Goal: Information Seeking & Learning: Learn about a topic

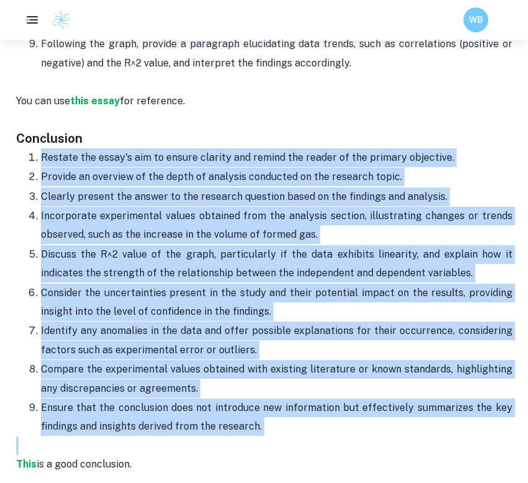
scroll to position [2693, 0]
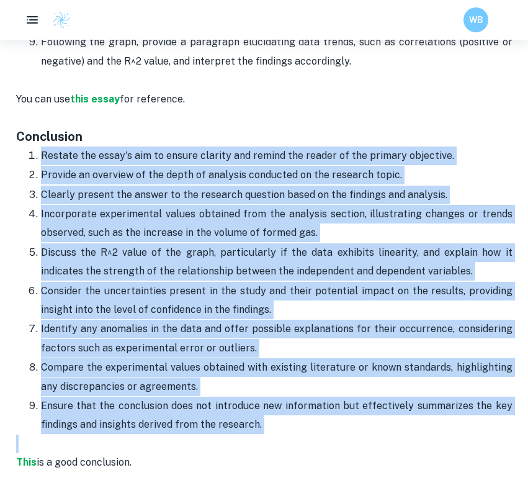
click at [41, 289] on li "Consider the uncertainties present in the study and their potential impact on t…" at bounding box center [276, 300] width 471 height 38
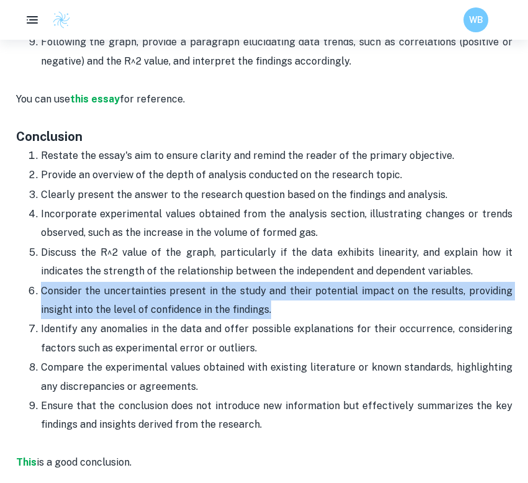
drag, startPoint x: 41, startPoint y: 290, endPoint x: 376, endPoint y: 316, distance: 336.0
click at [376, 316] on p "Consider the uncertainties present in the study and their potential impact on t…" at bounding box center [276, 301] width 471 height 38
copy p "Consider the uncertainties present in the study and their potential impact on t…"
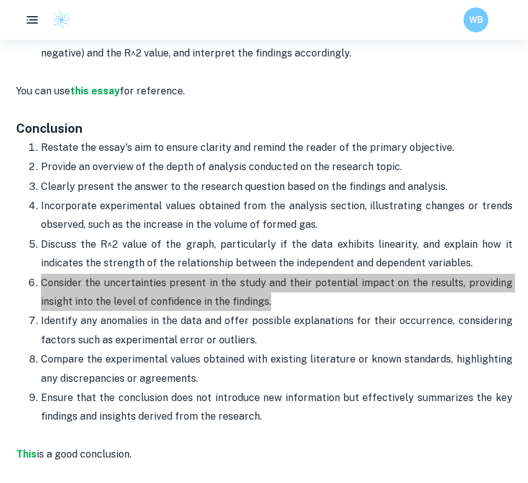
scroll to position [2700, 0]
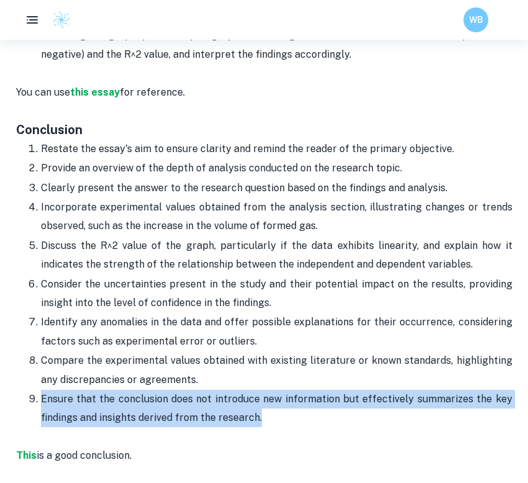
drag, startPoint x: 276, startPoint y: 421, endPoint x: 35, endPoint y: 403, distance: 241.3
click at [41, 403] on li "Ensure that the conclusion does not introduce new information but effectively s…" at bounding box center [276, 408] width 471 height 38
copy p "Ensure that the conclusion does not introduce new information but effectively s…"
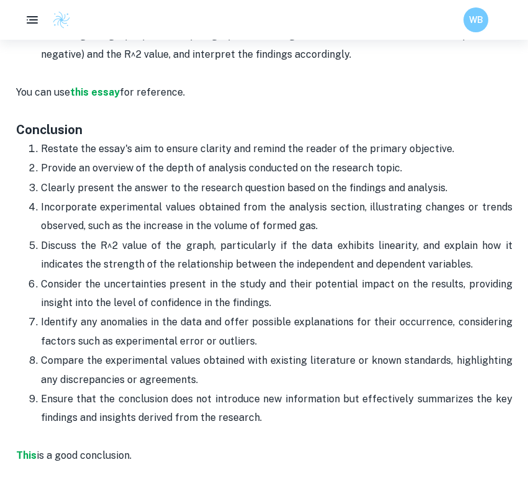
click at [42, 171] on p "Provide an overview of the depth of analysis conducted on the research topic." at bounding box center [276, 168] width 471 height 19
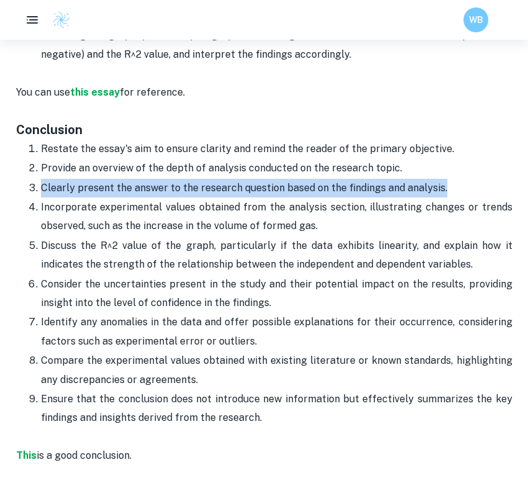
drag, startPoint x: 41, startPoint y: 188, endPoint x: 484, endPoint y: 195, distance: 443.0
click at [484, 195] on p "Clearly present the answer to the research question based on the findings and a…" at bounding box center [276, 188] width 471 height 19
copy p "Clearly present the answer to the research question based on the findings and a…"
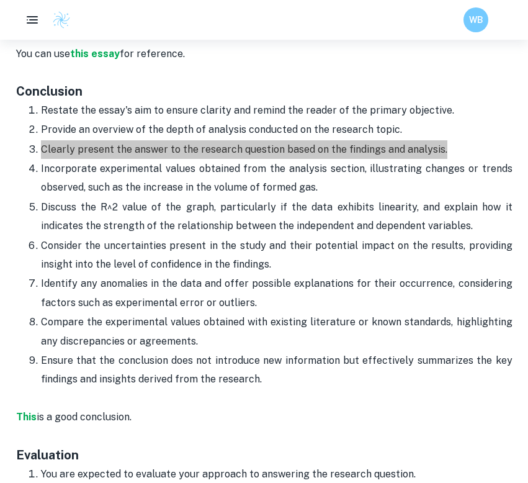
scroll to position [2738, 0]
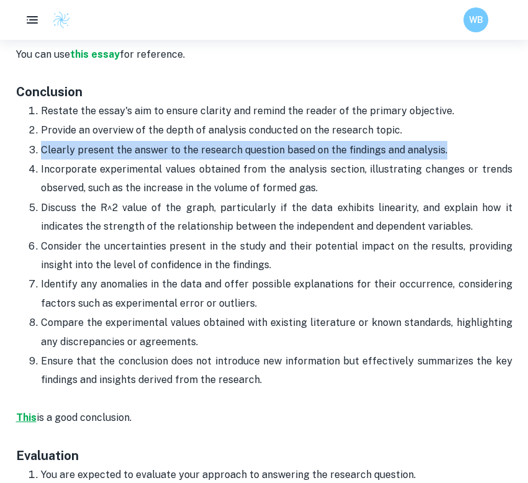
click at [27, 416] on strong "This" at bounding box center [26, 417] width 20 height 12
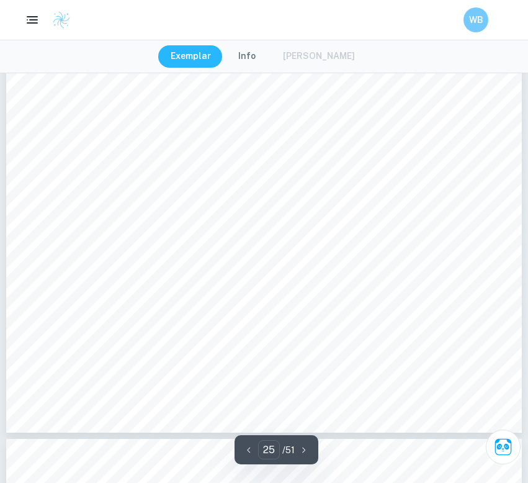
scroll to position [16888, 0]
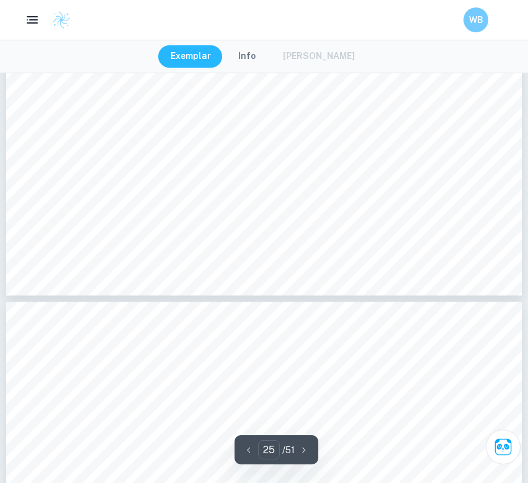
type input "26"
